Goal: Task Accomplishment & Management: Manage account settings

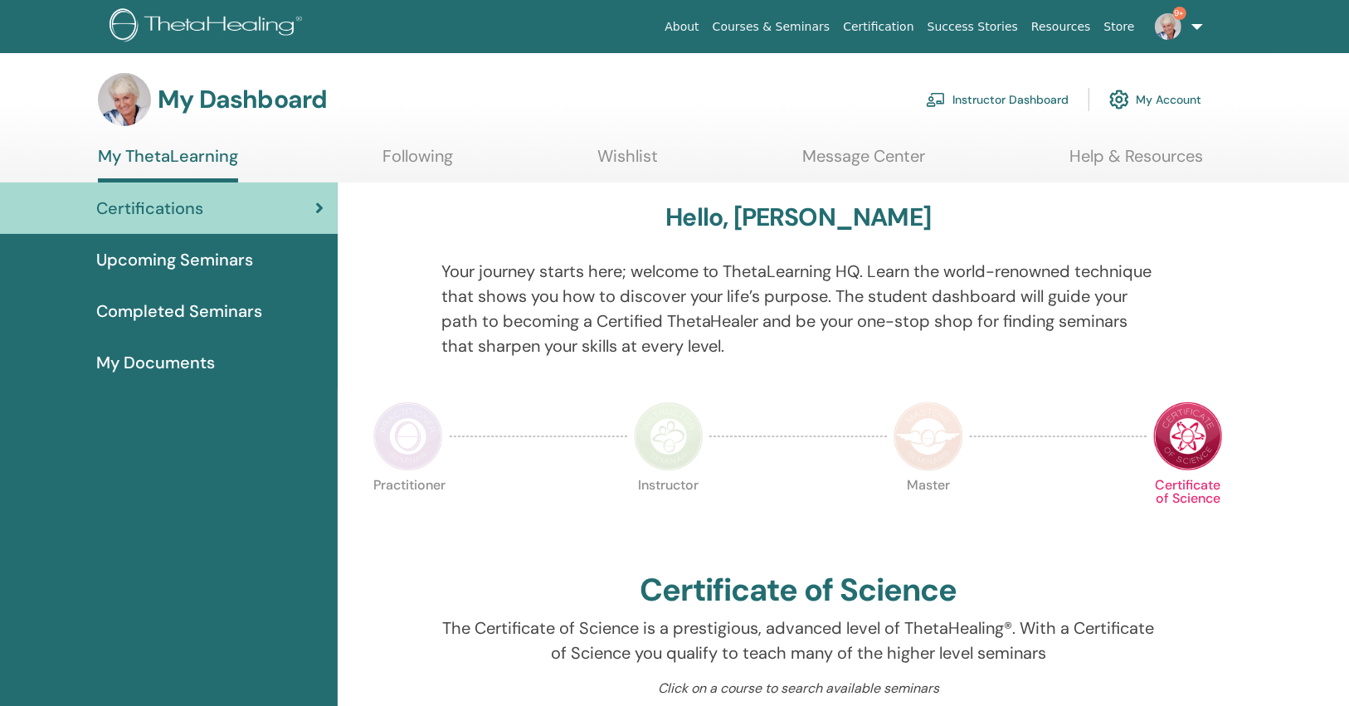
click at [1183, 32] on link "9+" at bounding box center [1176, 26] width 68 height 53
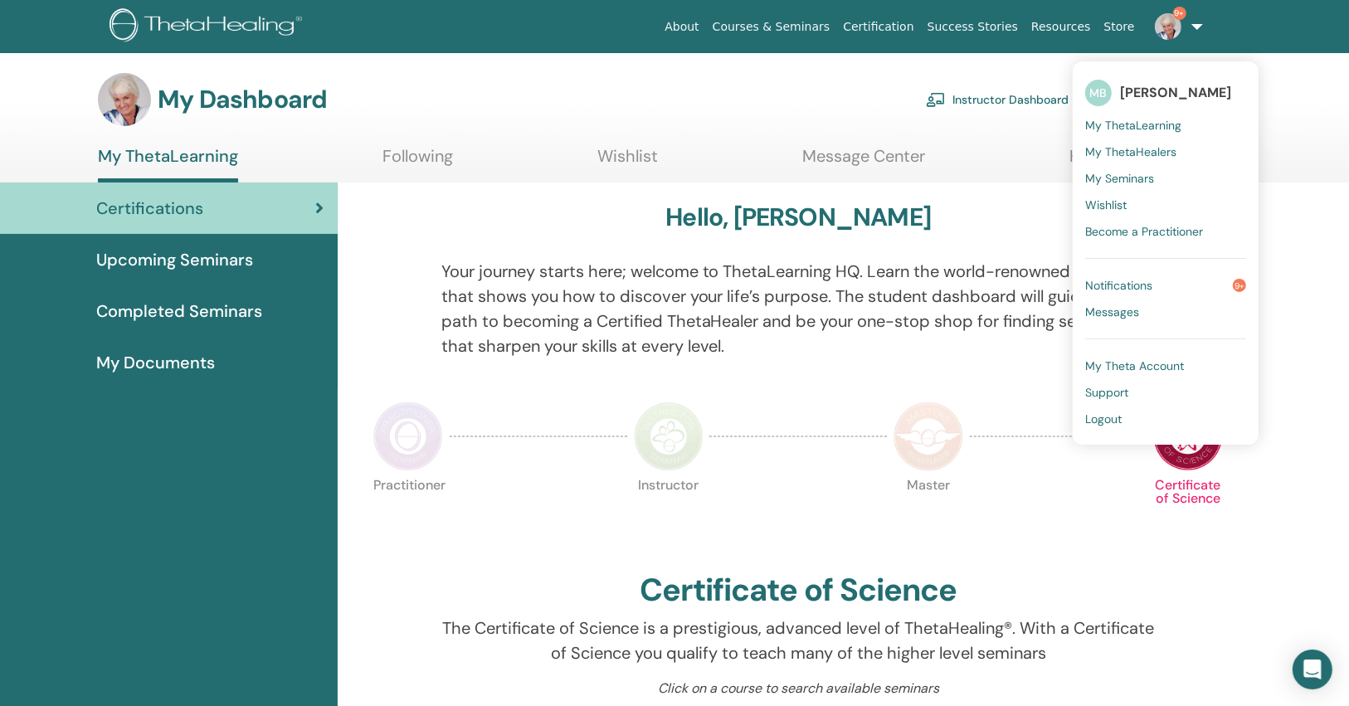
click at [1111, 418] on span "Logout" at bounding box center [1103, 419] width 37 height 15
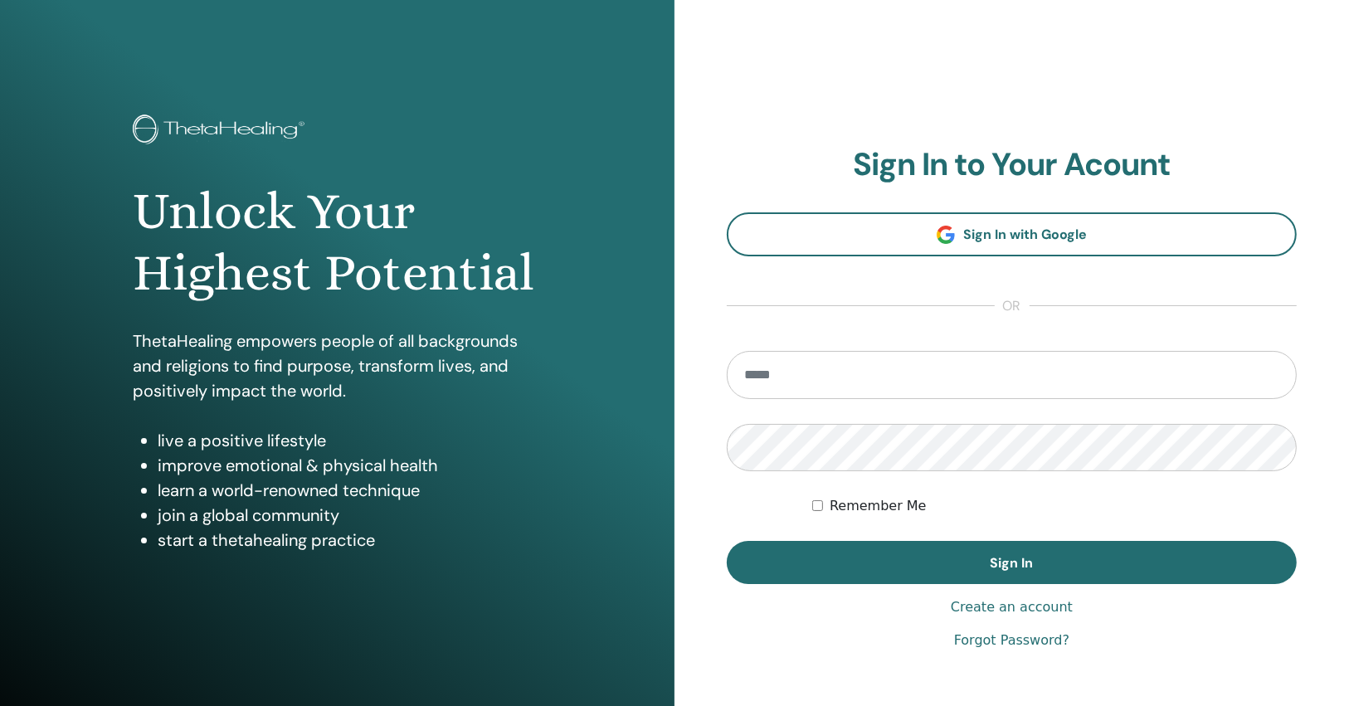
click at [1129, 656] on div "**********" at bounding box center [1012, 398] width 675 height 797
click at [1025, 637] on link "Forgot Password?" at bounding box center [1011, 641] width 115 height 20
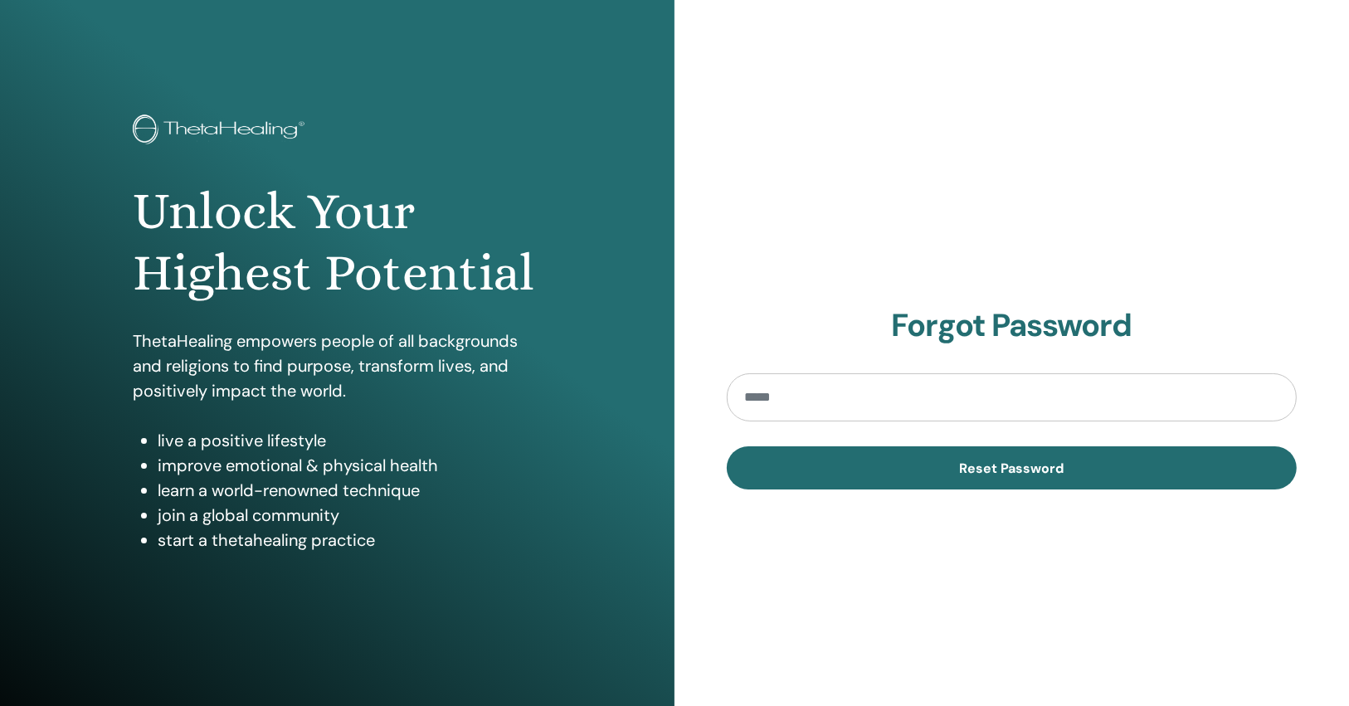
drag, startPoint x: 551, startPoint y: 251, endPoint x: 643, endPoint y: 313, distance: 111.2
click at [551, 251] on div "Unlock Your Highest Potential ThetaHealing empowers people of all backgrounds a…" at bounding box center [336, 343] width 433 height 457
